Goal: Information Seeking & Learning: Learn about a topic

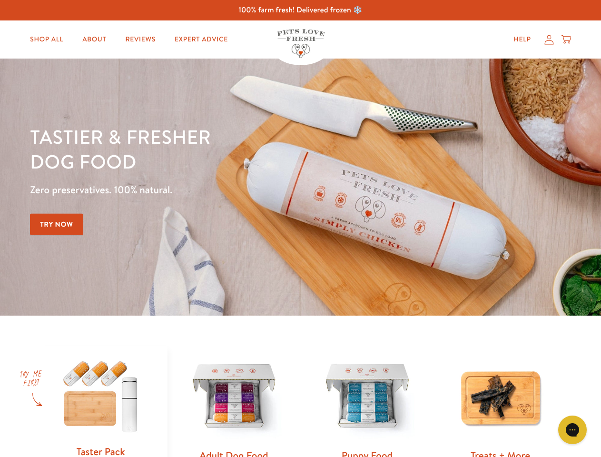
click at [300, 228] on div "Tastier & fresher dog food Zero preservatives. 100% natural. Try Now" at bounding box center [210, 187] width 361 height 126
click at [572, 430] on icon "Gorgias live chat" at bounding box center [572, 429] width 9 height 9
